Goal: Navigation & Orientation: Find specific page/section

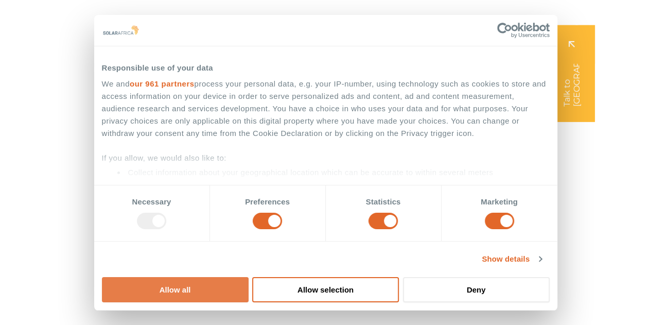
click at [249, 277] on button "Allow all" at bounding box center [175, 289] width 147 height 25
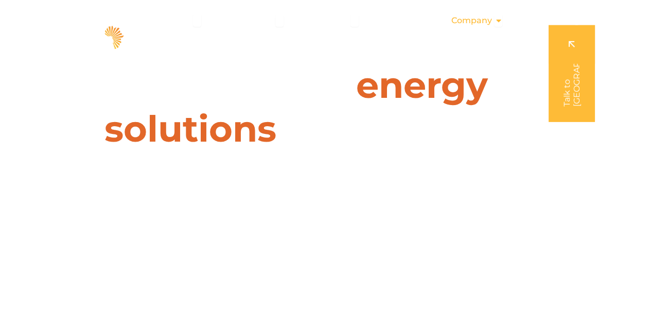
click at [484, 24] on span "Company" at bounding box center [471, 20] width 41 height 12
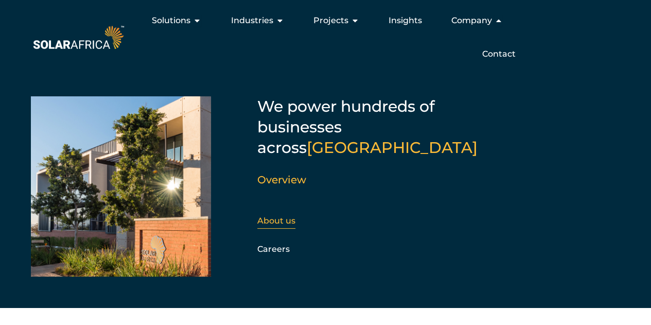
click at [281, 216] on link "About us" at bounding box center [276, 221] width 38 height 10
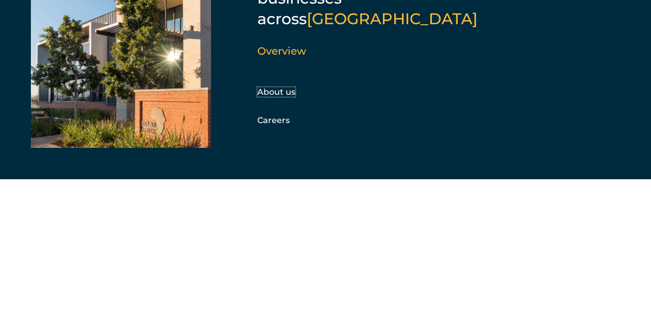
scroll to position [206, 0]
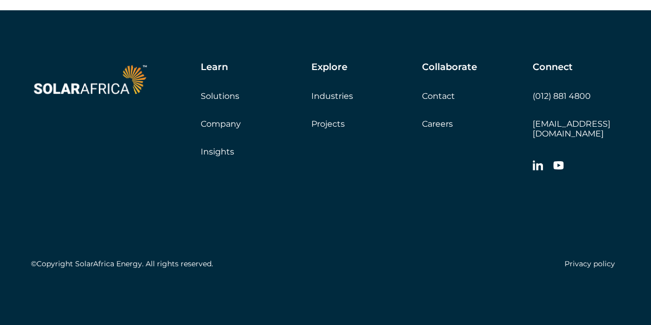
scroll to position [3800, 0]
